Goal: Go to known website: Access a specific website the user already knows

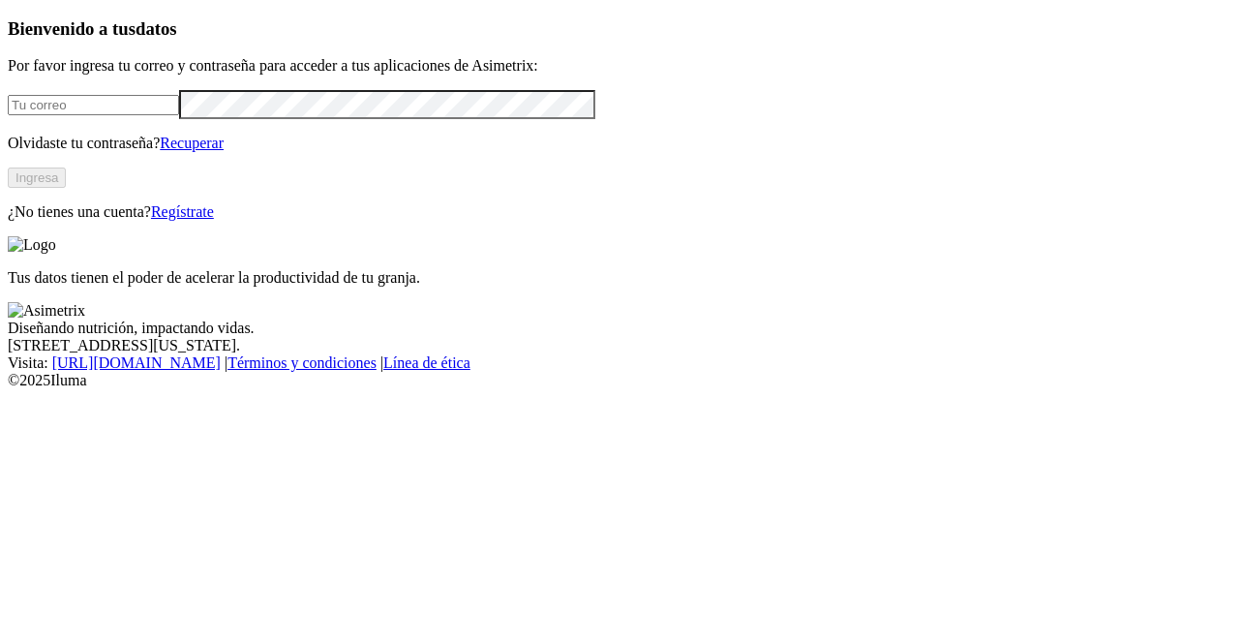
click at [172, 115] on input "email" at bounding box center [93, 105] width 171 height 20
type input "[PERSON_NAME][EMAIL_ADDRESS][PERSON_NAME][DOMAIN_NAME]"
click input "submit" at bounding box center [0, 0] width 0 height 0
